Goal: Information Seeking & Learning: Stay updated

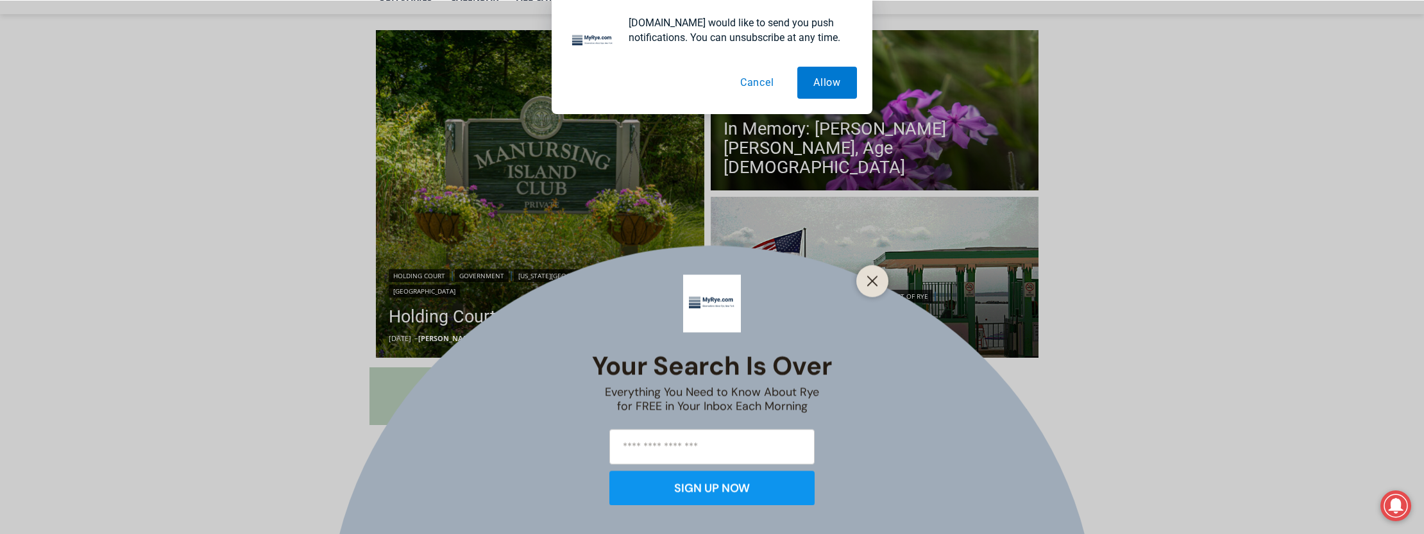
scroll to position [449, 0]
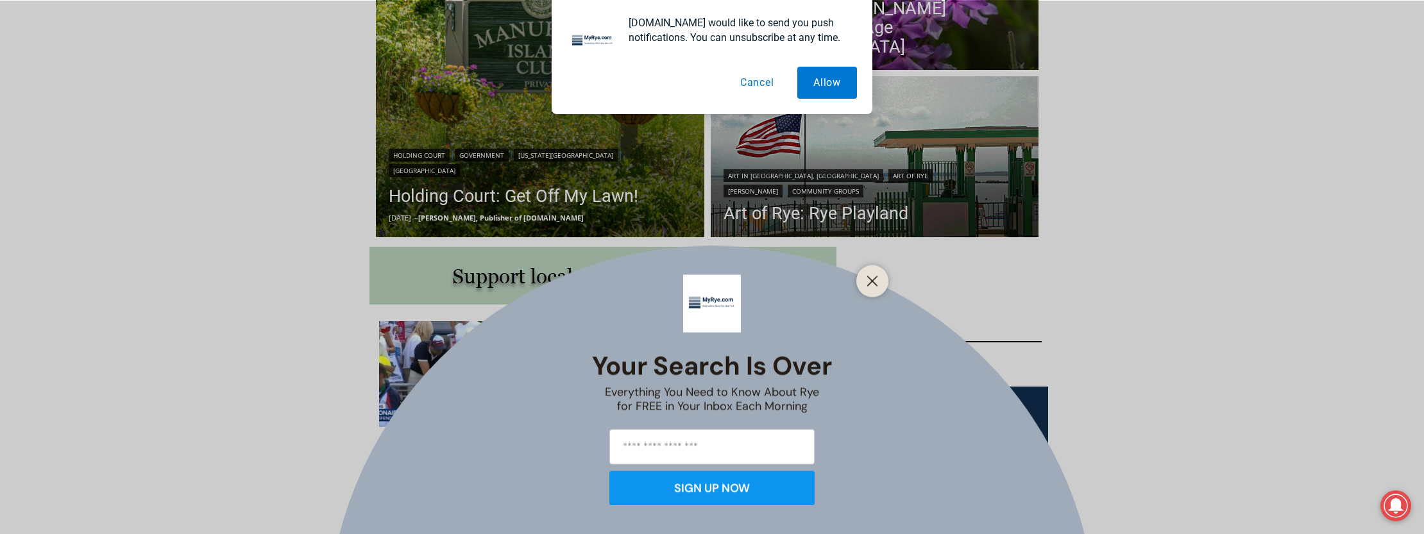
click at [874, 282] on icon "Close" at bounding box center [873, 281] width 12 height 12
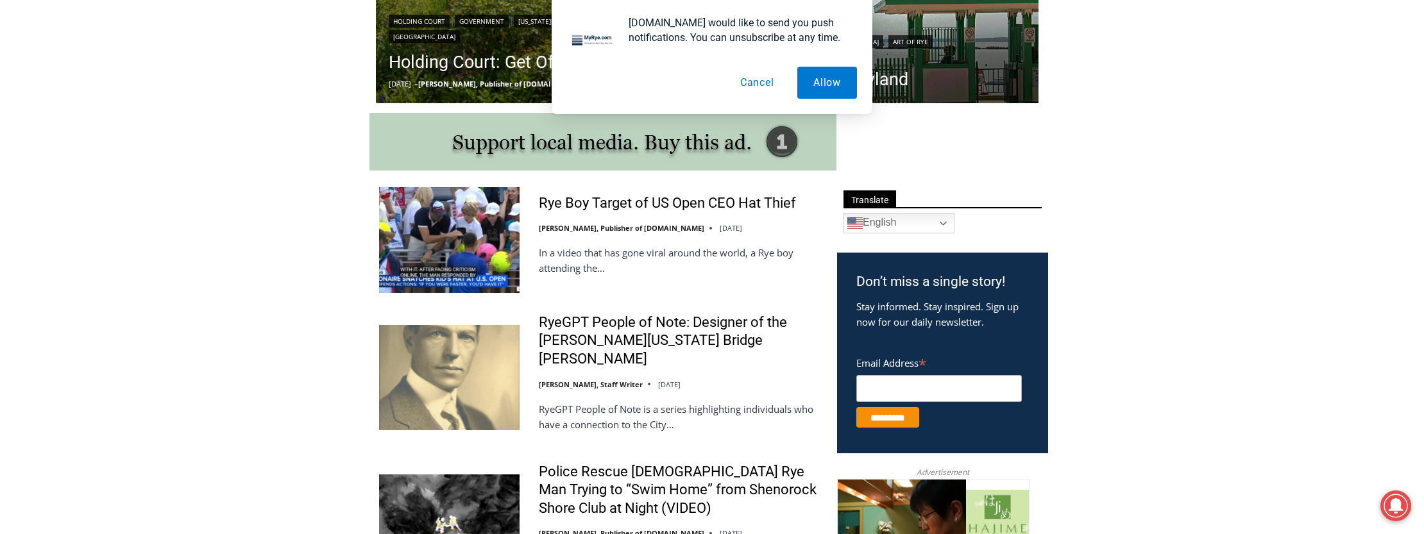
scroll to position [706, 0]
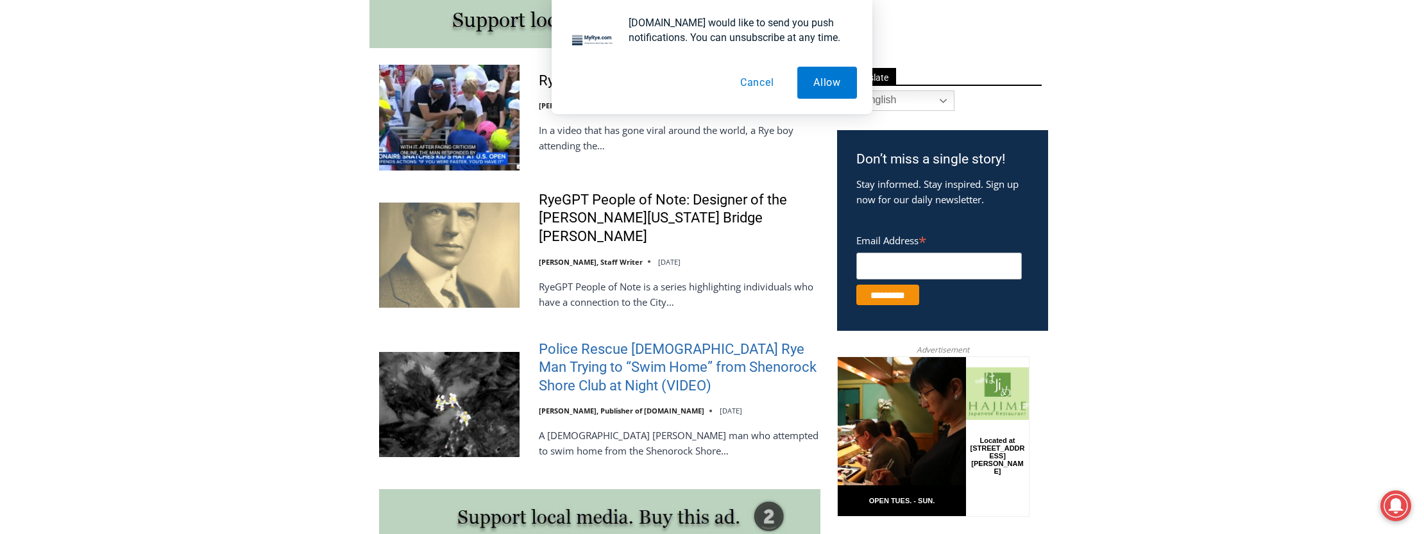
click at [597, 345] on link "Police Rescue [DEMOGRAPHIC_DATA] Rye Man Trying to “Swim Home” from Shenorock S…" at bounding box center [680, 368] width 282 height 55
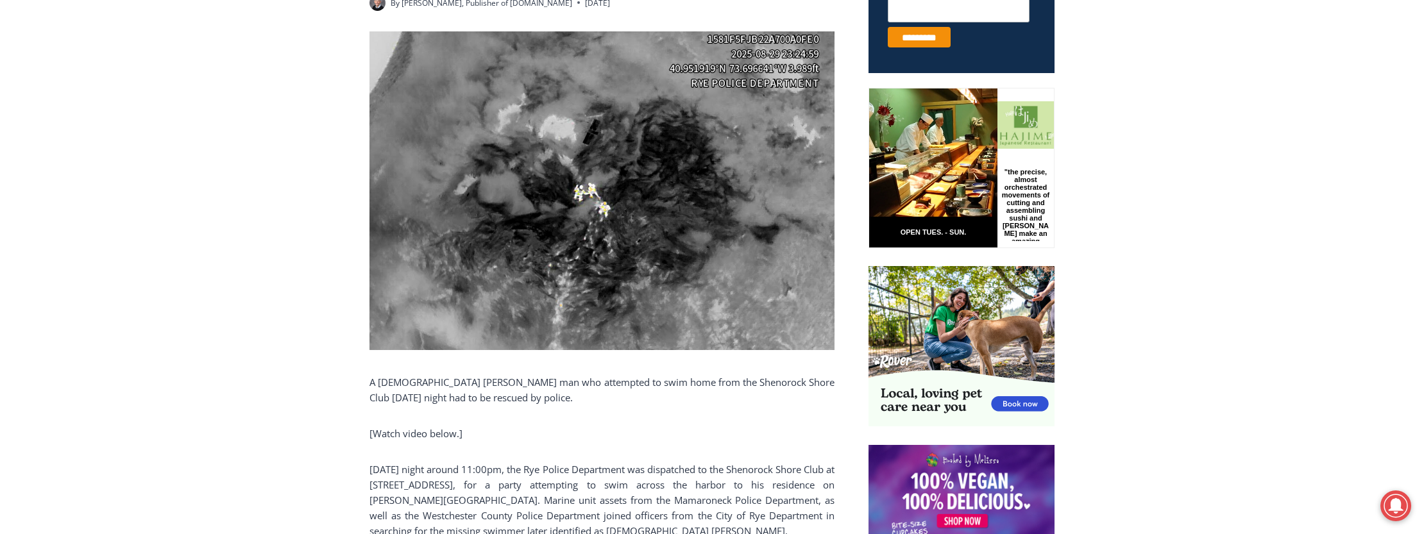
scroll to position [385, 0]
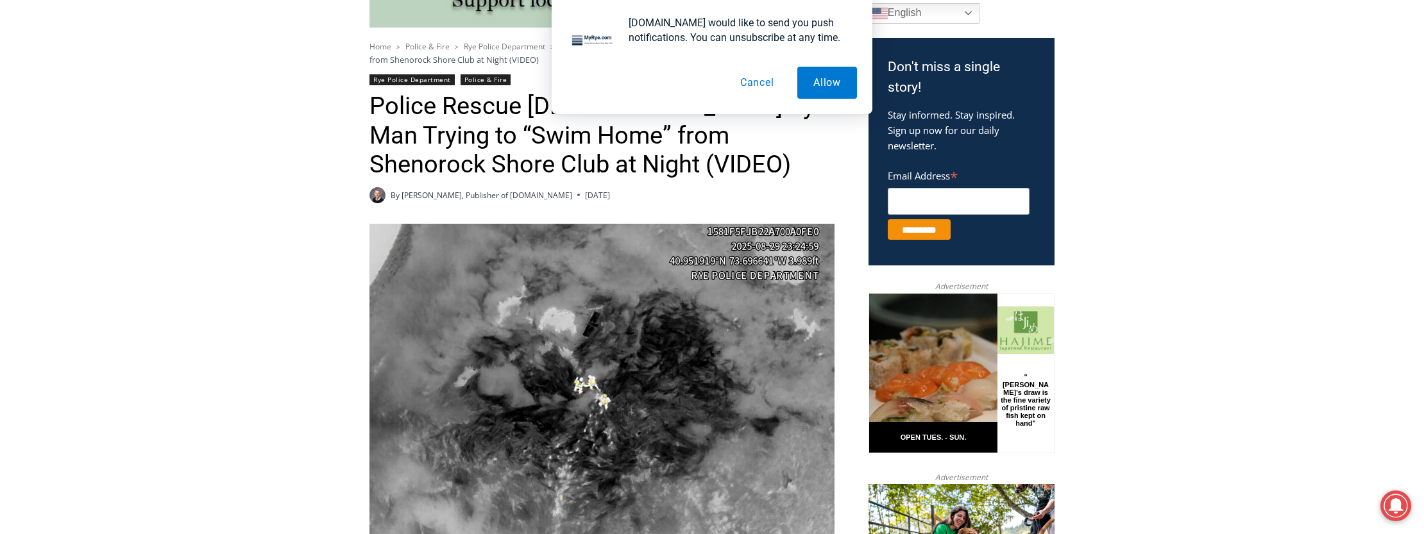
click at [757, 84] on button "Cancel" at bounding box center [757, 83] width 66 height 32
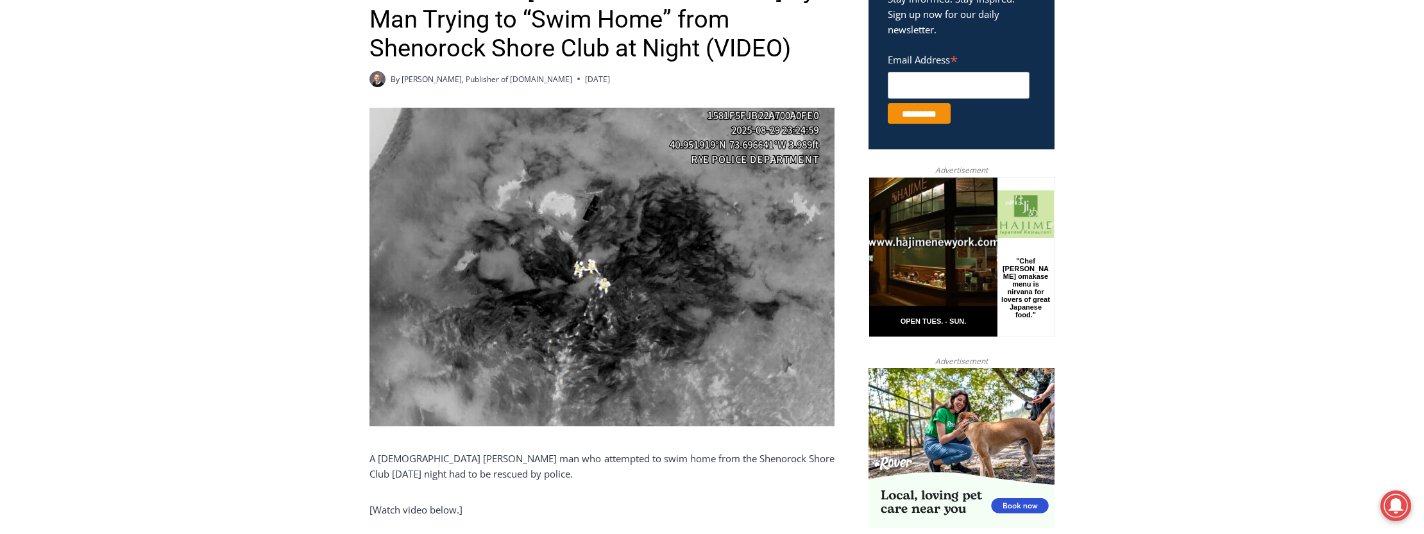
scroll to position [770, 0]
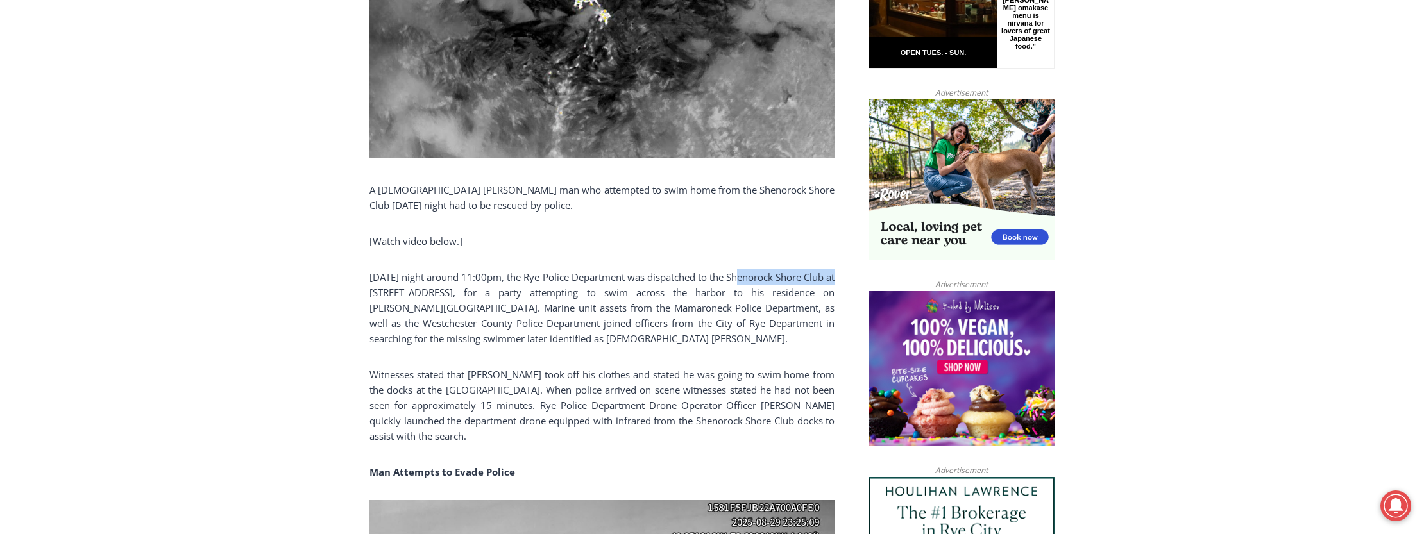
drag, startPoint x: 754, startPoint y: 276, endPoint x: 389, endPoint y: 288, distance: 365.2
click at [389, 288] on p "On Friday night around 11:00pm, the Rye Police Department was dispatched to the…" at bounding box center [601, 307] width 465 height 77
copy p "Shenorock Shore Club"
